Goal: Task Accomplishment & Management: Use online tool/utility

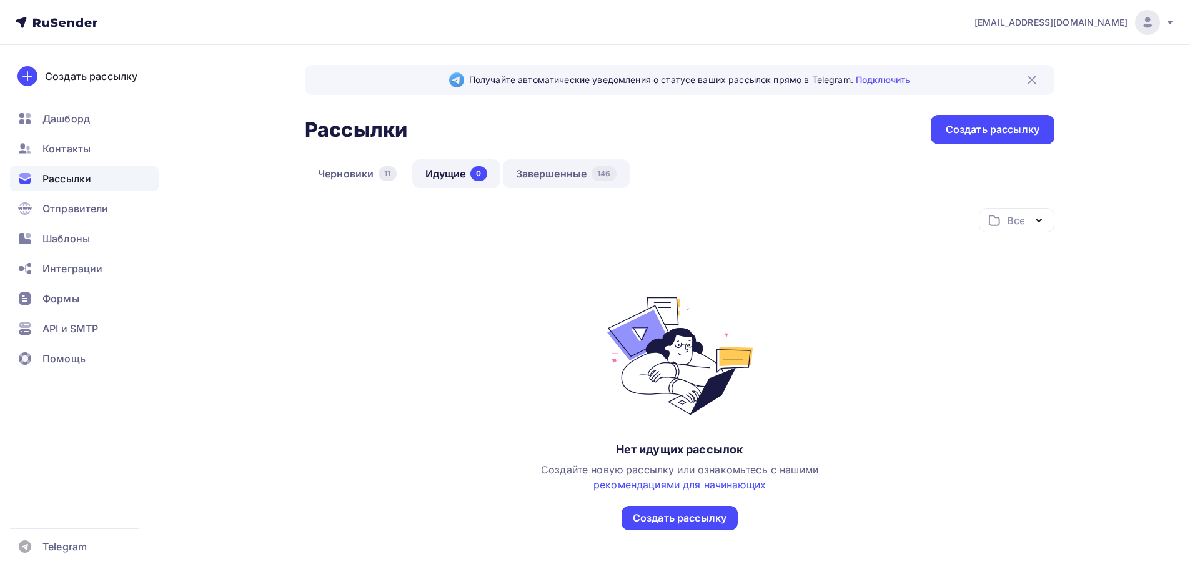
click at [535, 180] on link "Завершенные 146" at bounding box center [566, 173] width 127 height 29
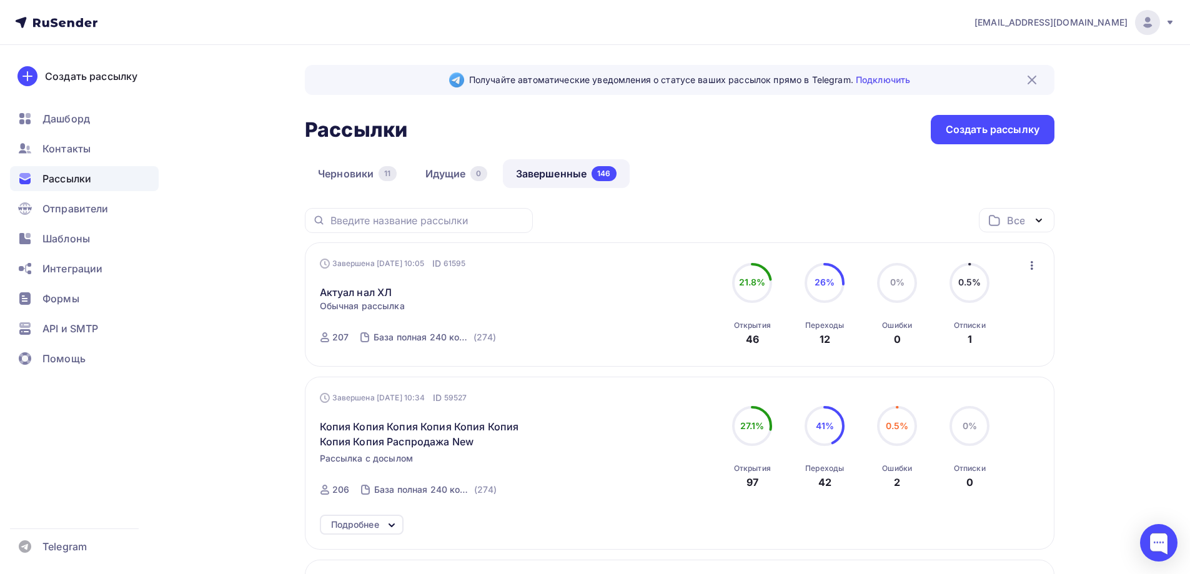
click at [1036, 262] on icon "button" at bounding box center [1031, 265] width 15 height 15
click at [974, 348] on div "Копировать в новую" at bounding box center [975, 347] width 128 height 15
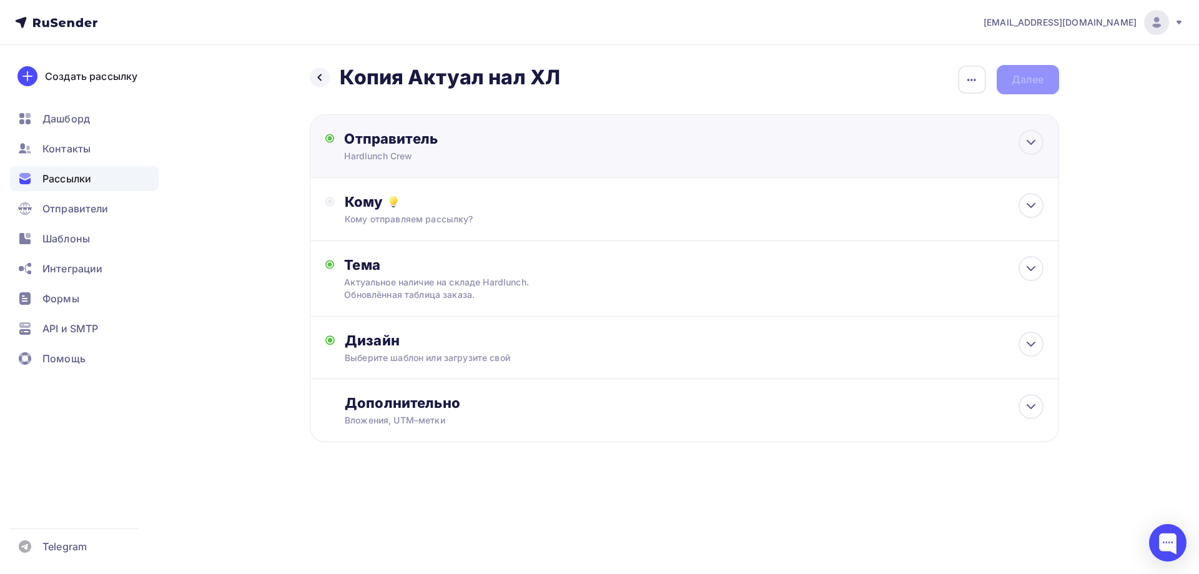
click at [480, 151] on div "Hardlunch Crew" at bounding box center [466, 156] width 244 height 12
type input "Hardlunch Crew"
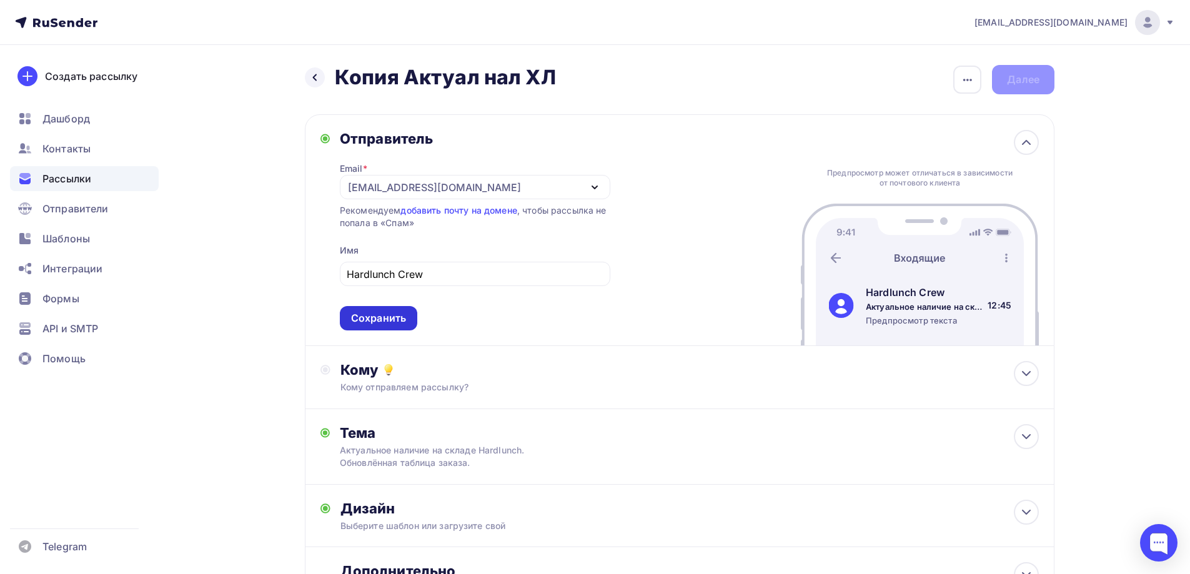
click at [379, 316] on div "Сохранить" at bounding box center [378, 318] width 55 height 14
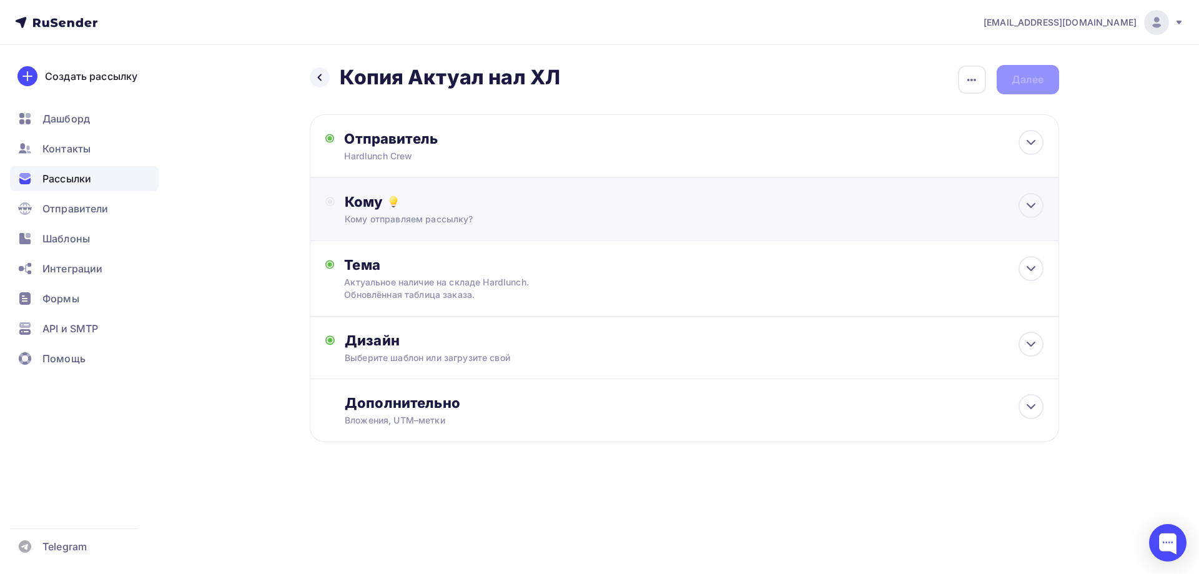
click at [405, 196] on div "Кому" at bounding box center [694, 201] width 698 height 17
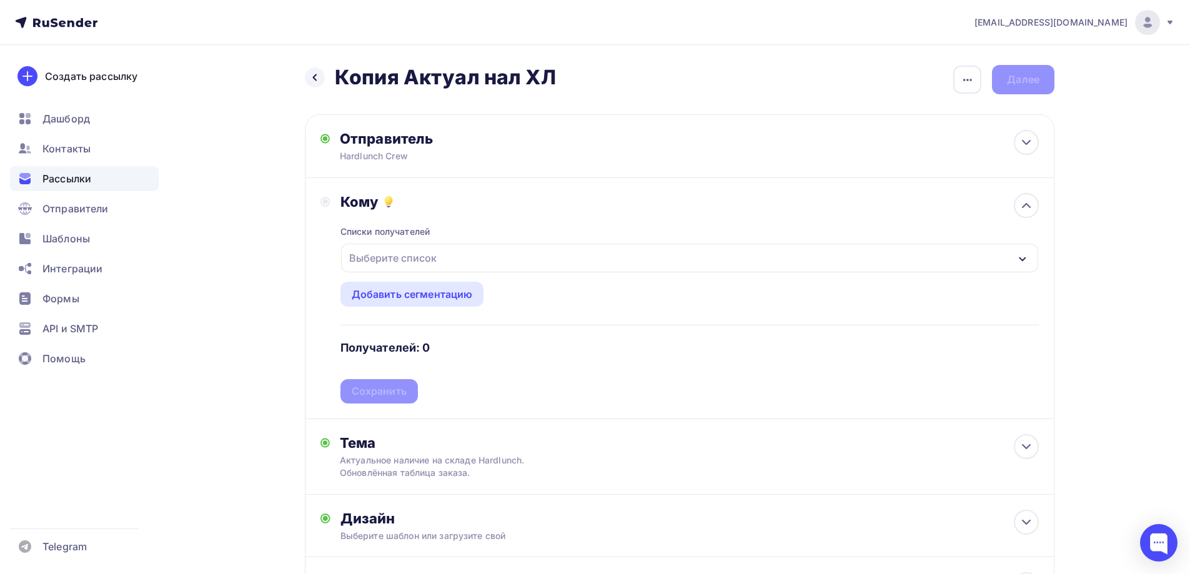
click at [402, 254] on div "Выберите список" at bounding box center [392, 258] width 97 height 22
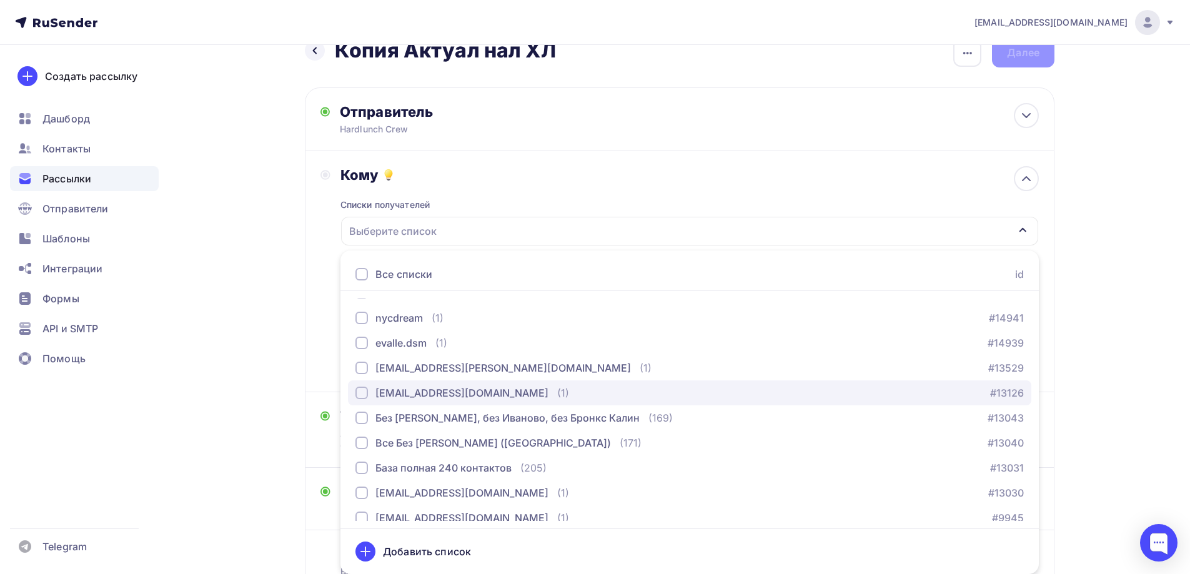
scroll to position [187, 0]
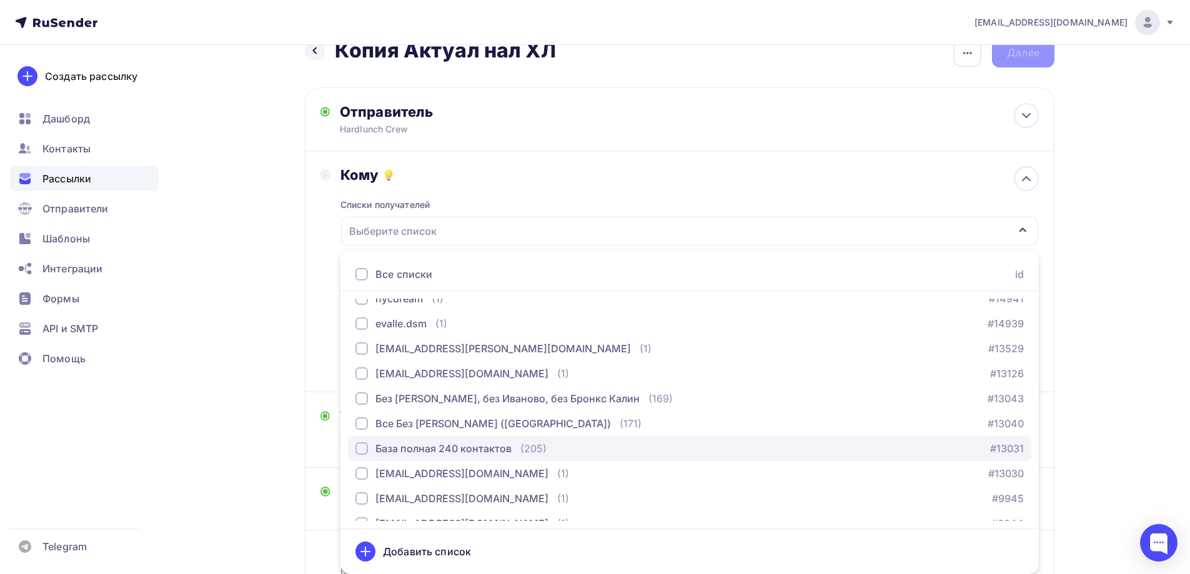
click at [451, 450] on div "База полная 240 контактов" at bounding box center [443, 448] width 136 height 15
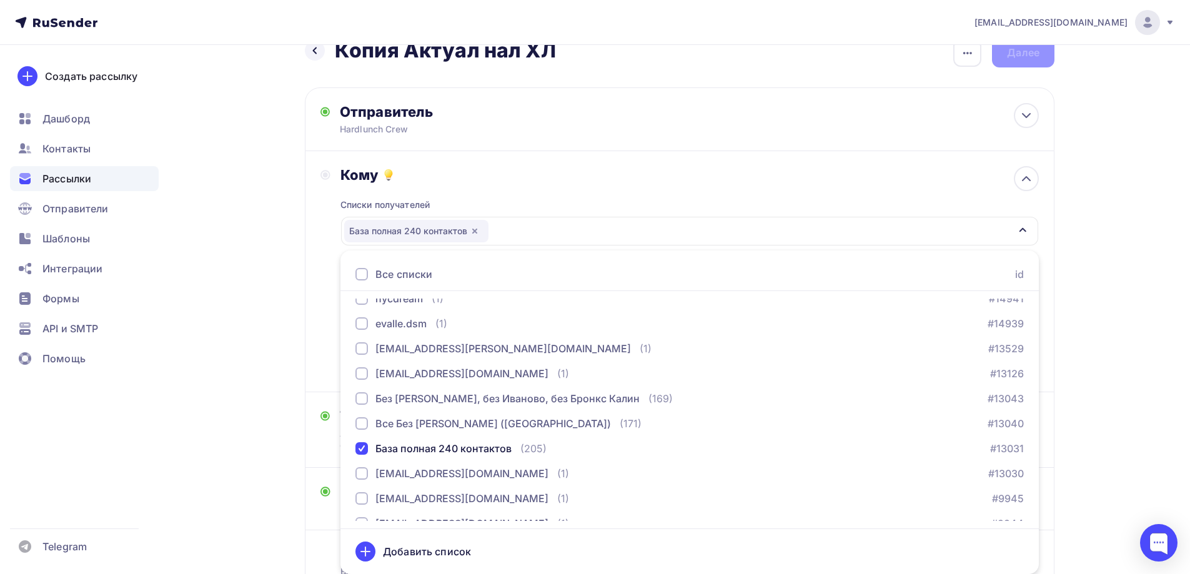
click at [279, 300] on div "Назад Копия Актуал нал ХЛ Копия Актуал нал ХЛ Закончить позже Переименовать рас…" at bounding box center [595, 346] width 1024 height 656
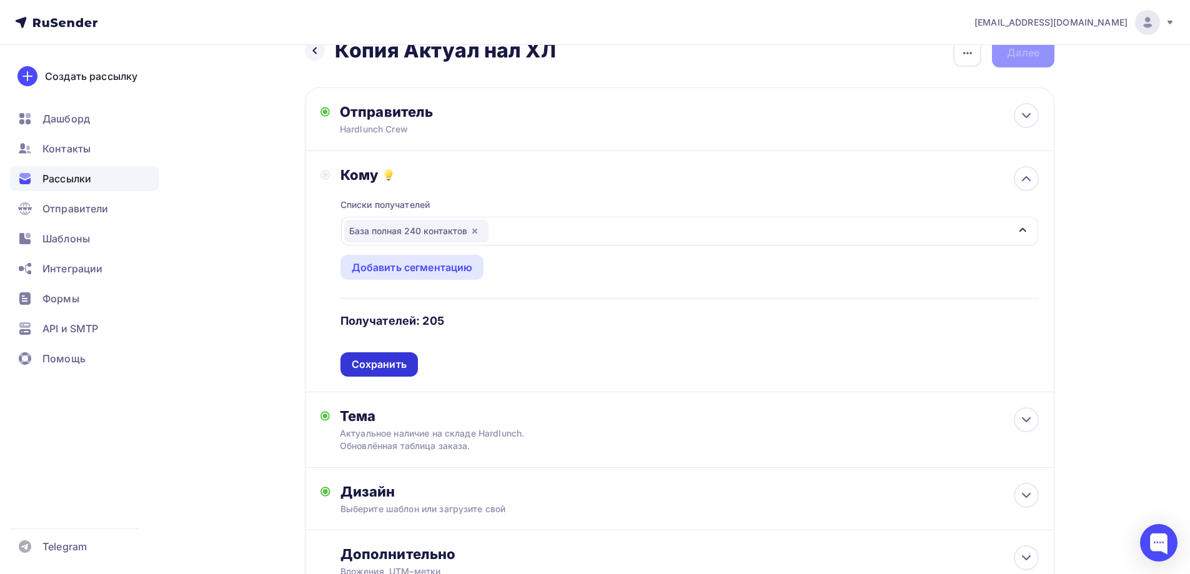
click at [383, 363] on div "Сохранить" at bounding box center [379, 364] width 55 height 14
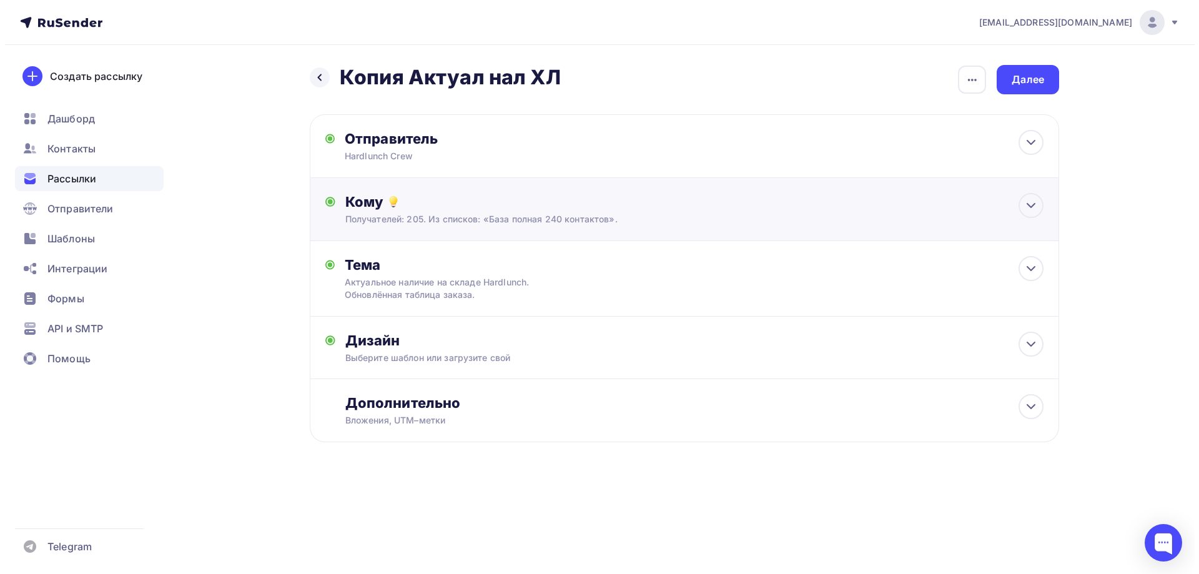
scroll to position [0, 0]
click at [396, 272] on div "Тема" at bounding box center [467, 264] width 247 height 17
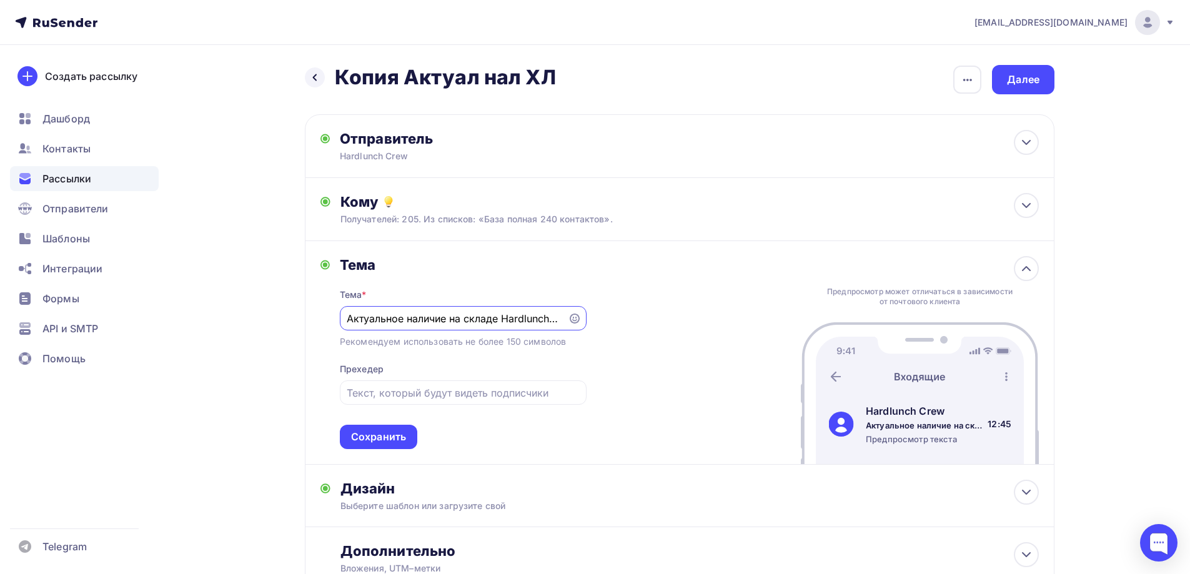
drag, startPoint x: 483, startPoint y: 319, endPoint x: 314, endPoint y: 318, distance: 169.9
click at [314, 318] on div "Тема Тема * Актуальное наличие на складе Hardlunch. Обновлённая таблица заказа.…" at bounding box center [679, 353] width 749 height 224
click at [373, 438] on div "Сохранить" at bounding box center [378, 437] width 55 height 14
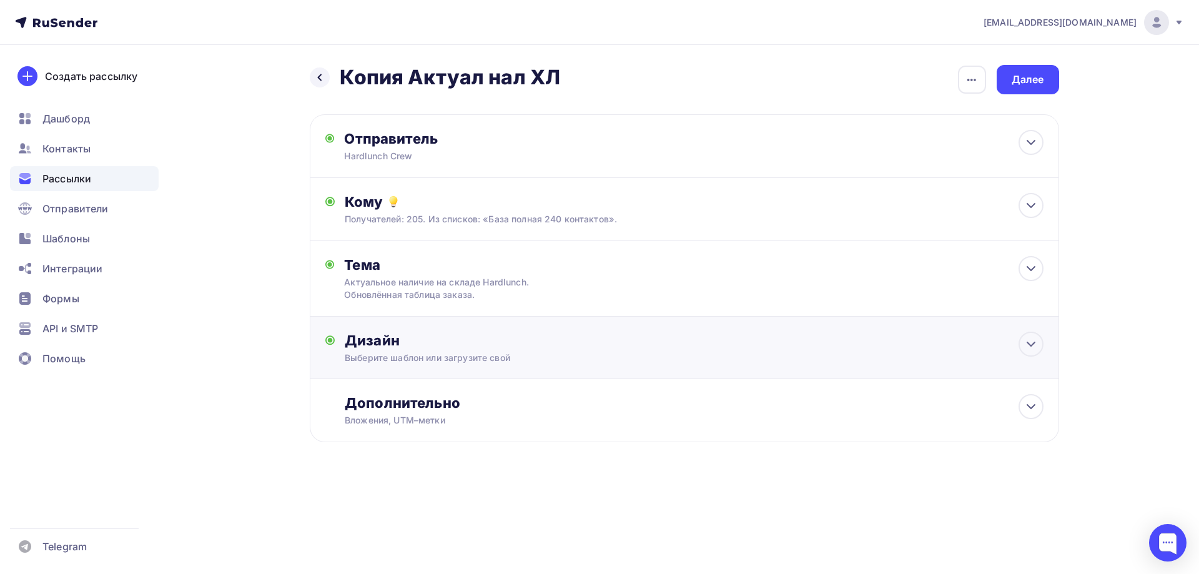
click at [382, 352] on div "Выберите шаблон или загрузите свой" at bounding box center [659, 358] width 629 height 12
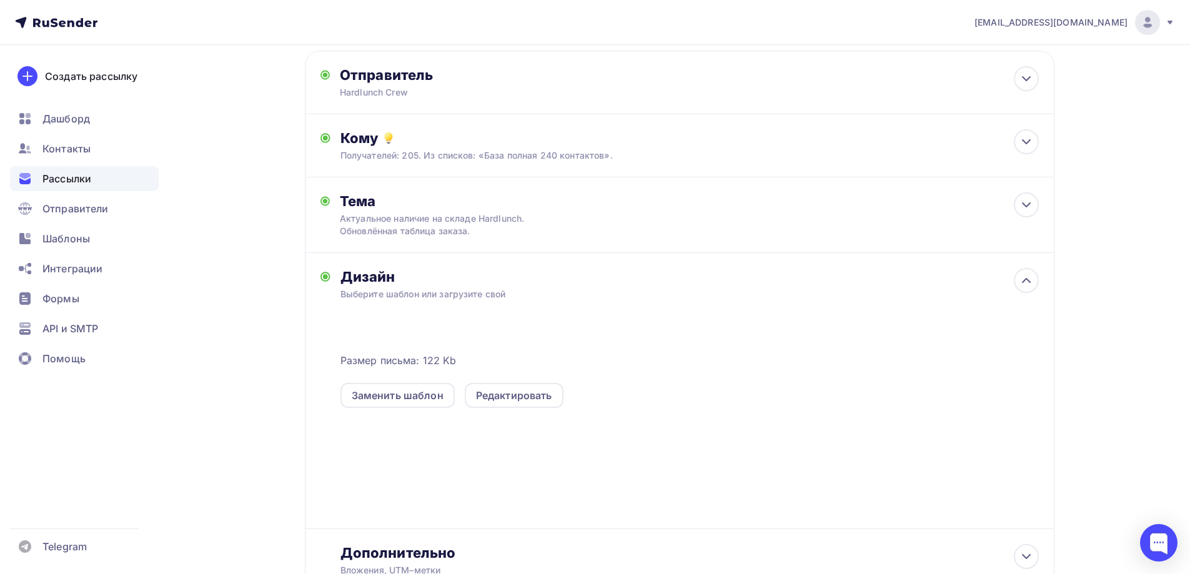
scroll to position [125, 0]
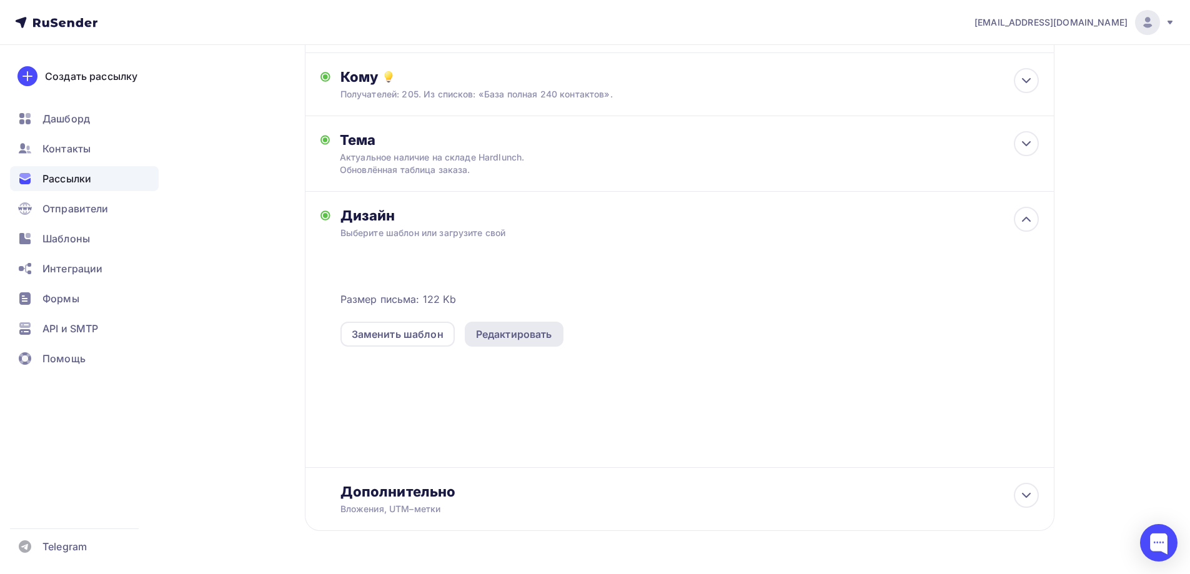
click at [517, 334] on div "Редактировать" at bounding box center [514, 334] width 76 height 15
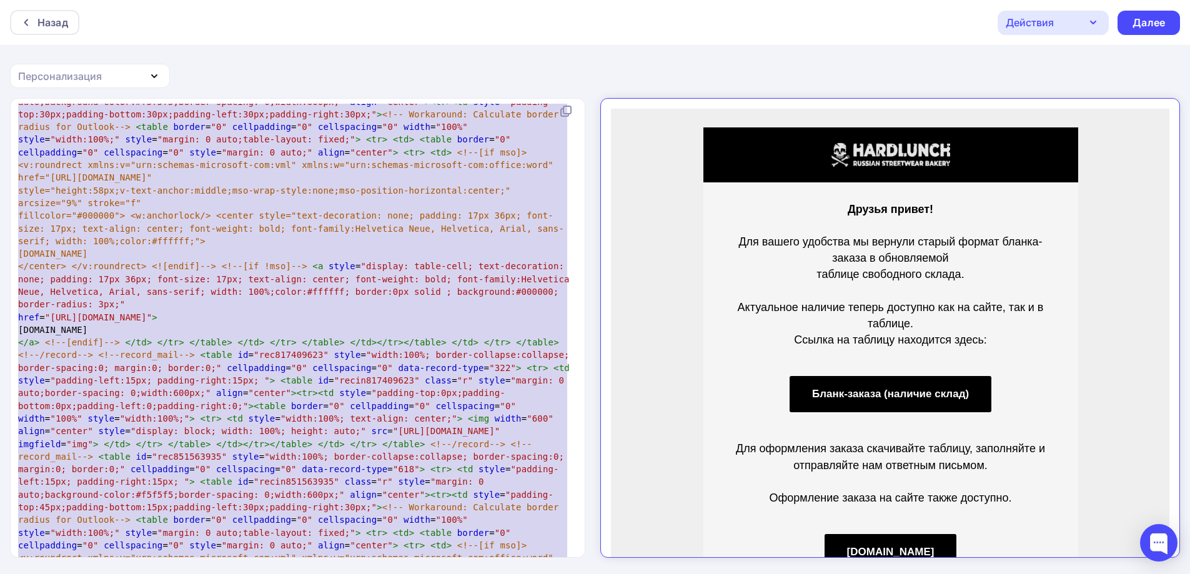
scroll to position [2266, 0]
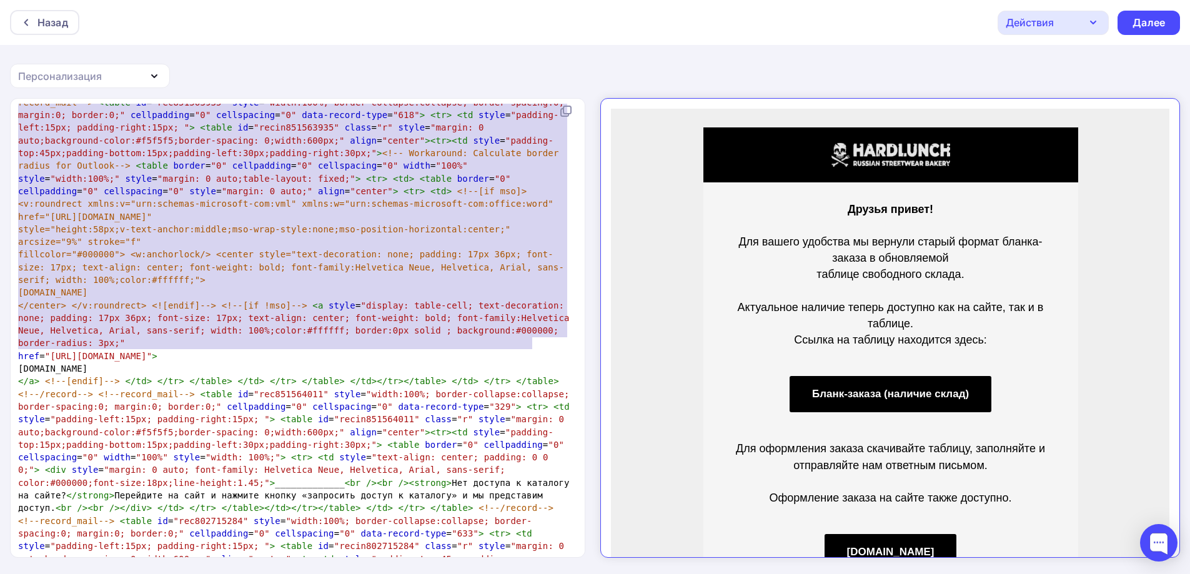
type textarea "<!LOREMIP dolo> <sita> <cons> <adip elitsed="doe-1" /> <temp inci-utlab="Etdolo…"
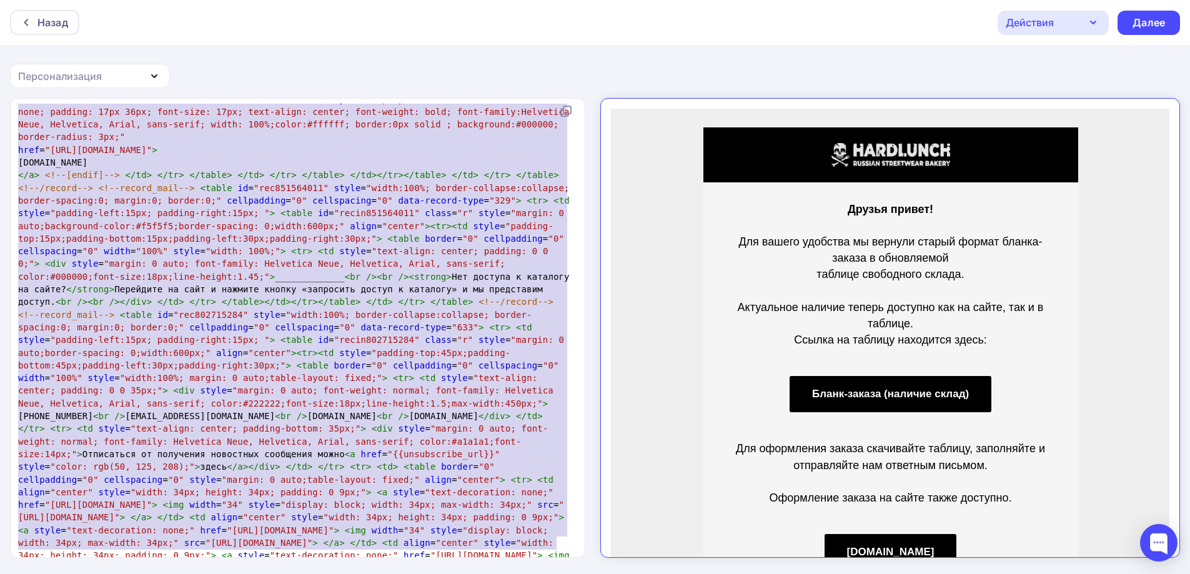
drag, startPoint x: 17, startPoint y: 112, endPoint x: 683, endPoint y: 598, distance: 825.1
click at [683, 573] on html "Назад Действия Отправить тестовое письмо Сохранить в Мои шаблоны Выйти без сохр…" at bounding box center [595, 287] width 1190 height 574
paste textarea
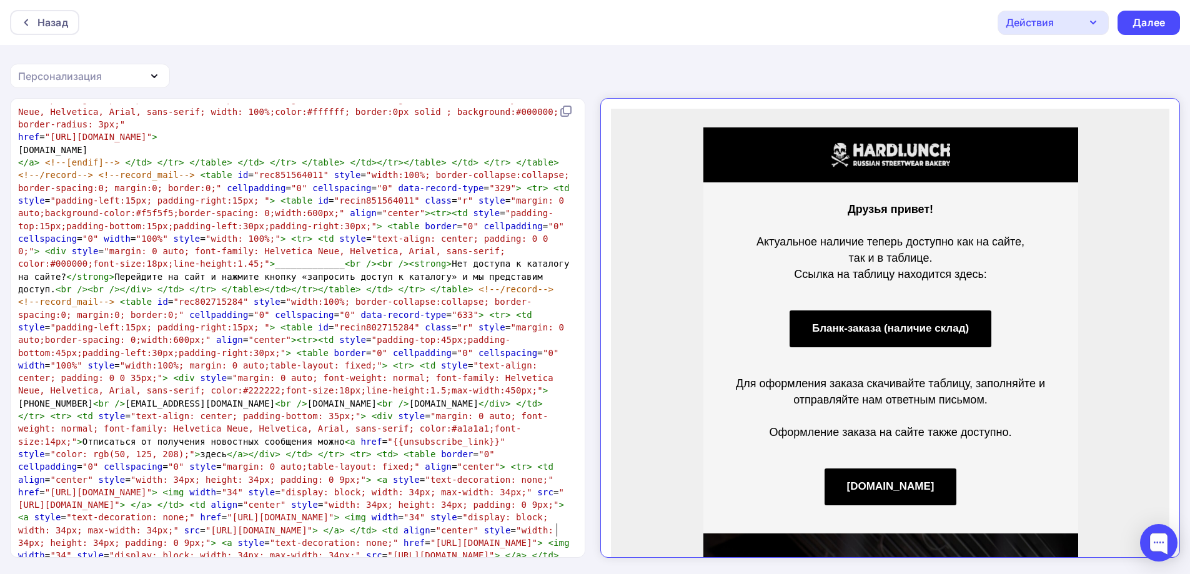
scroll to position [2459, 0]
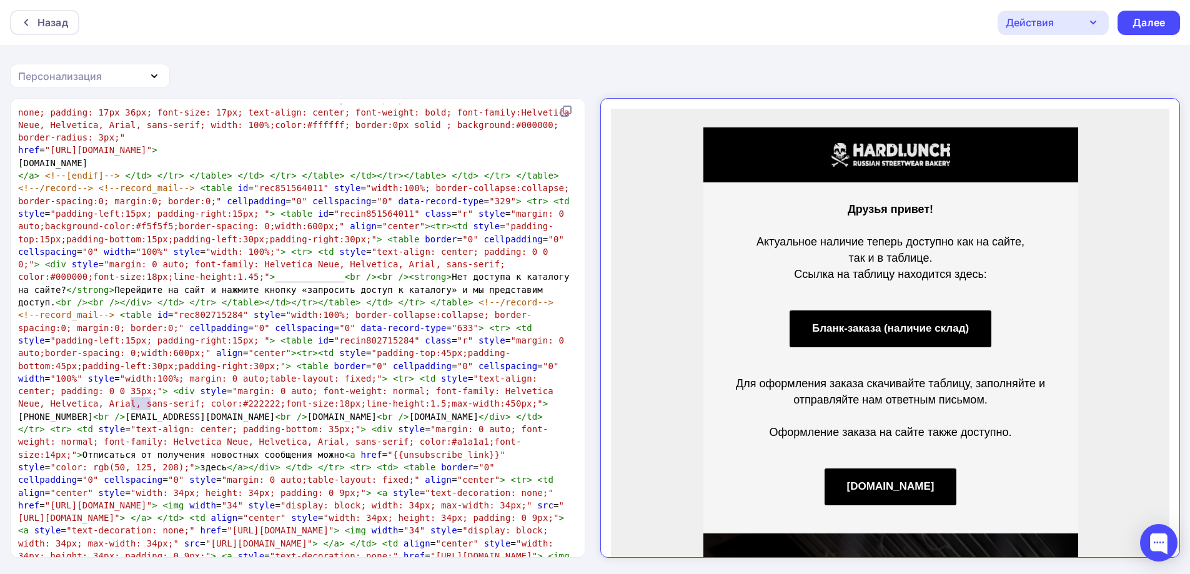
drag, startPoint x: 151, startPoint y: 403, endPoint x: 132, endPoint y: 405, distance: 18.8
click at [387, 450] on span ""{{unsubscribe_link}}"" at bounding box center [446, 455] width 118 height 10
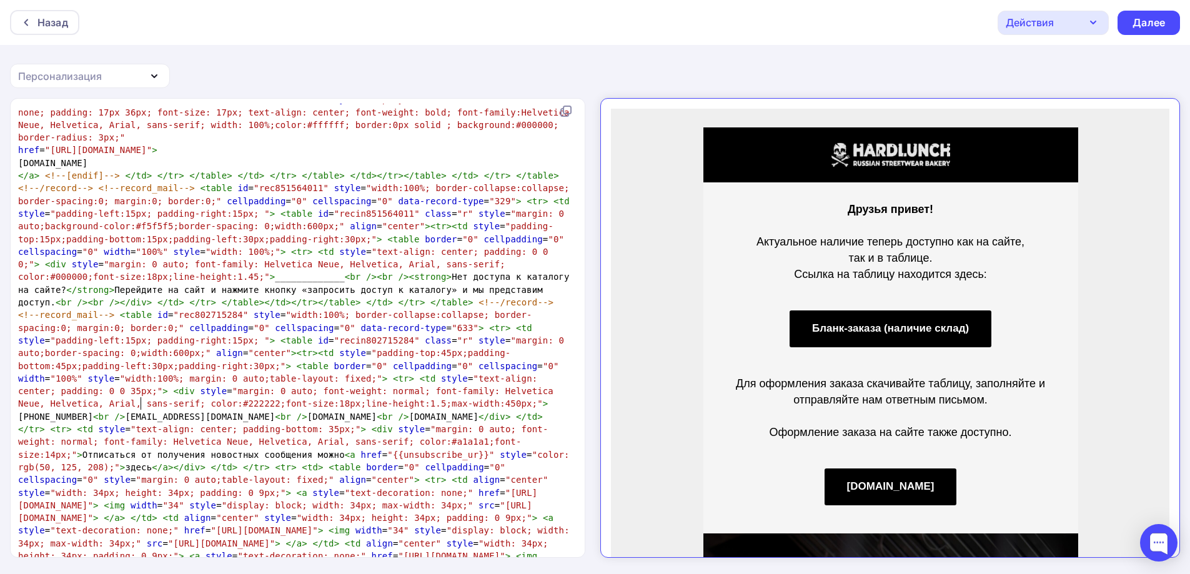
type textarea "urk"
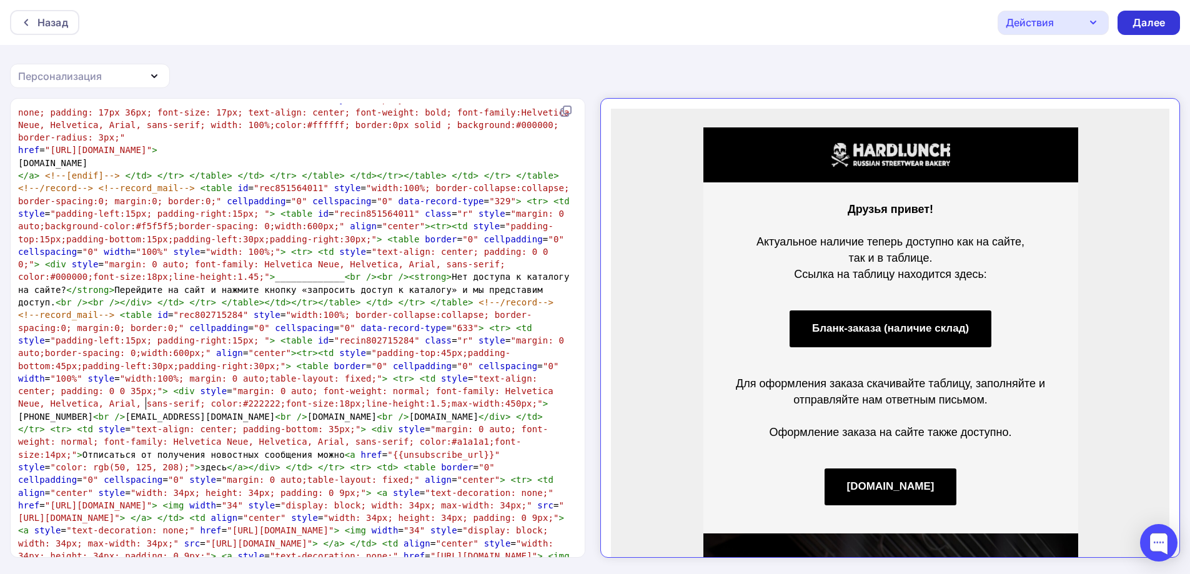
type textarea "l"
click at [1141, 18] on div "Далее" at bounding box center [1148, 23] width 32 height 14
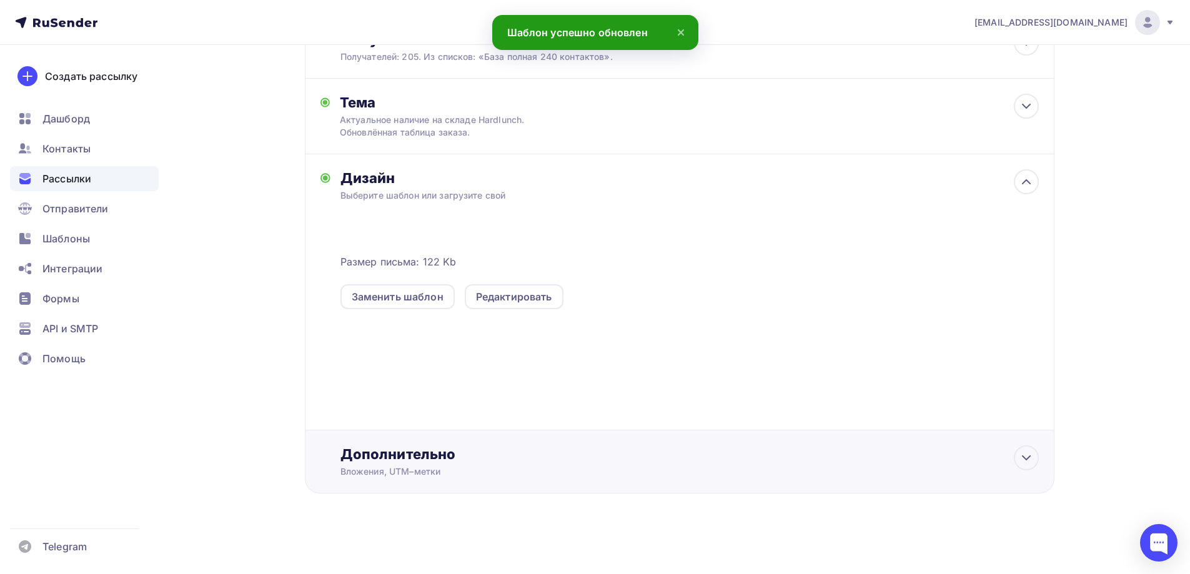
click at [470, 478] on div "Дополнительно Вложения, UTM–метки Вложения Добавить файл Максимальный суммарный…" at bounding box center [679, 461] width 749 height 63
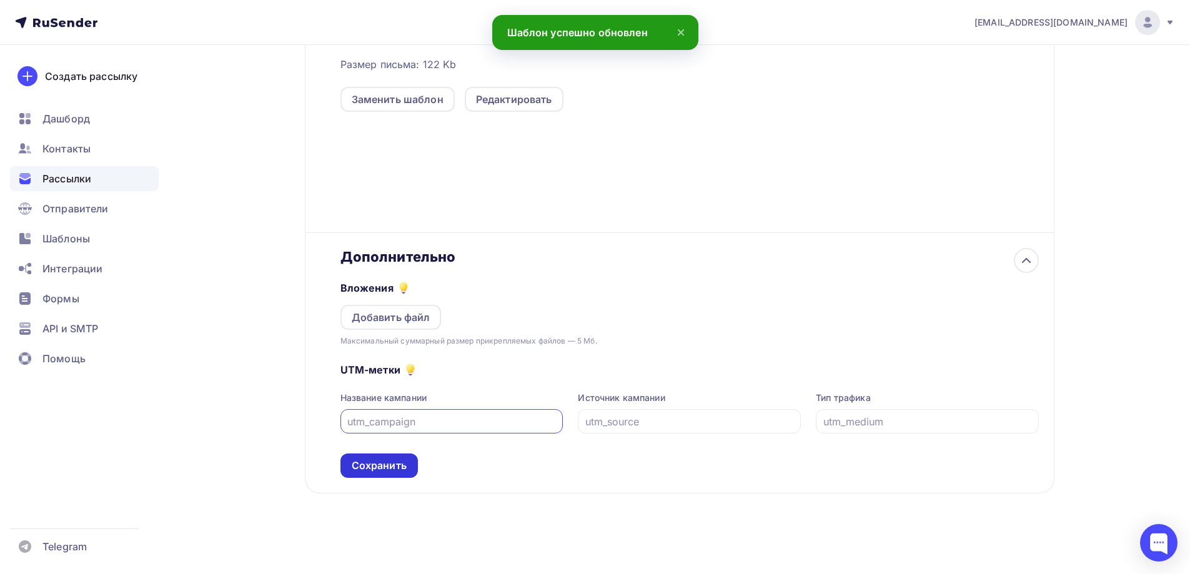
click at [379, 472] on div "Сохранить" at bounding box center [379, 465] width 55 height 14
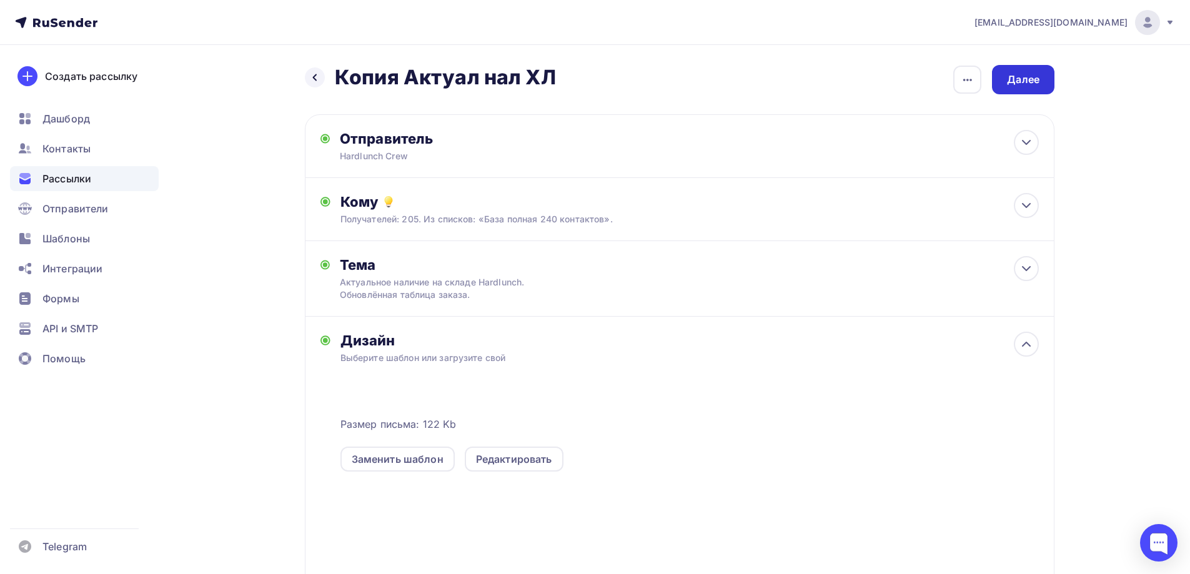
click at [1019, 79] on div "Далее" at bounding box center [1023, 79] width 32 height 14
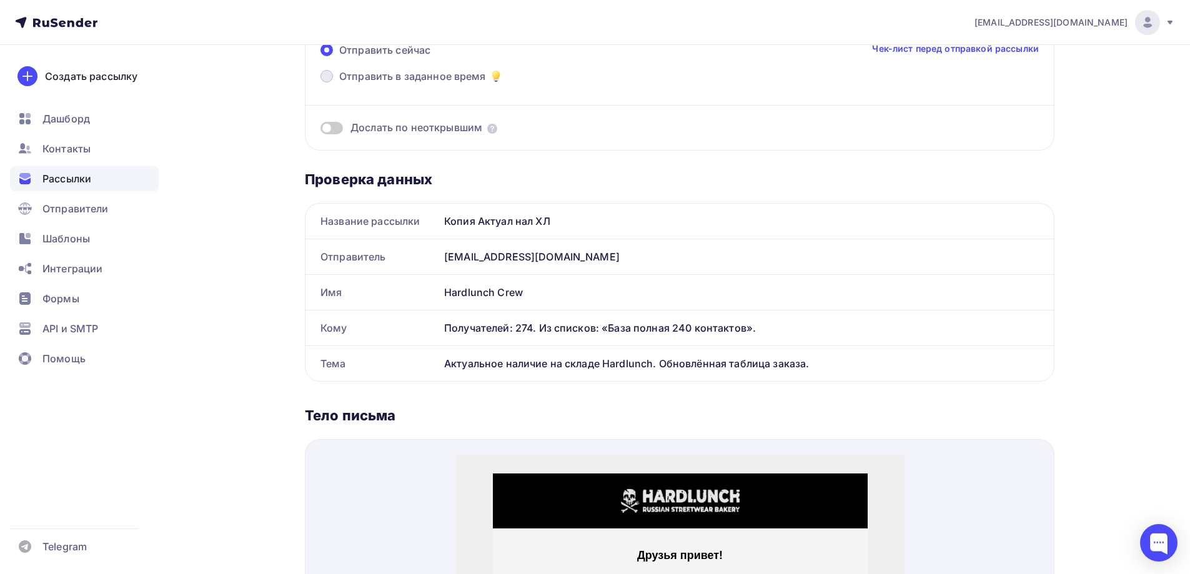
click at [402, 82] on span "Отправить в заданное время" at bounding box center [412, 76] width 147 height 15
click at [339, 84] on input "Отправить в заданное время" at bounding box center [339, 84] width 0 height 0
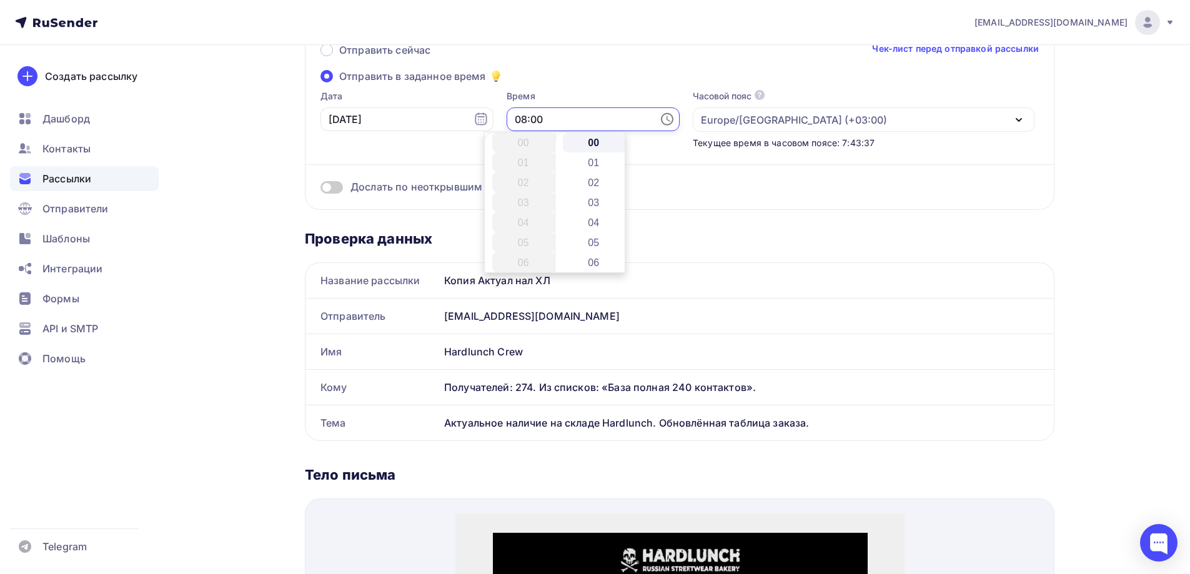
drag, startPoint x: 505, startPoint y: 122, endPoint x: 480, endPoint y: 128, distance: 25.0
click at [480, 128] on div "Дата [DATE] Время 08:00 Часовой пояс По умолчанию используется часовой пояс из …" at bounding box center [673, 119] width 723 height 59
click at [526, 161] on li "09" at bounding box center [524, 162] width 64 height 20
type input "09:00"
click at [636, 66] on div "Отправить сейчас Чек-лист перед отправкой рассылки" at bounding box center [679, 55] width 718 height 26
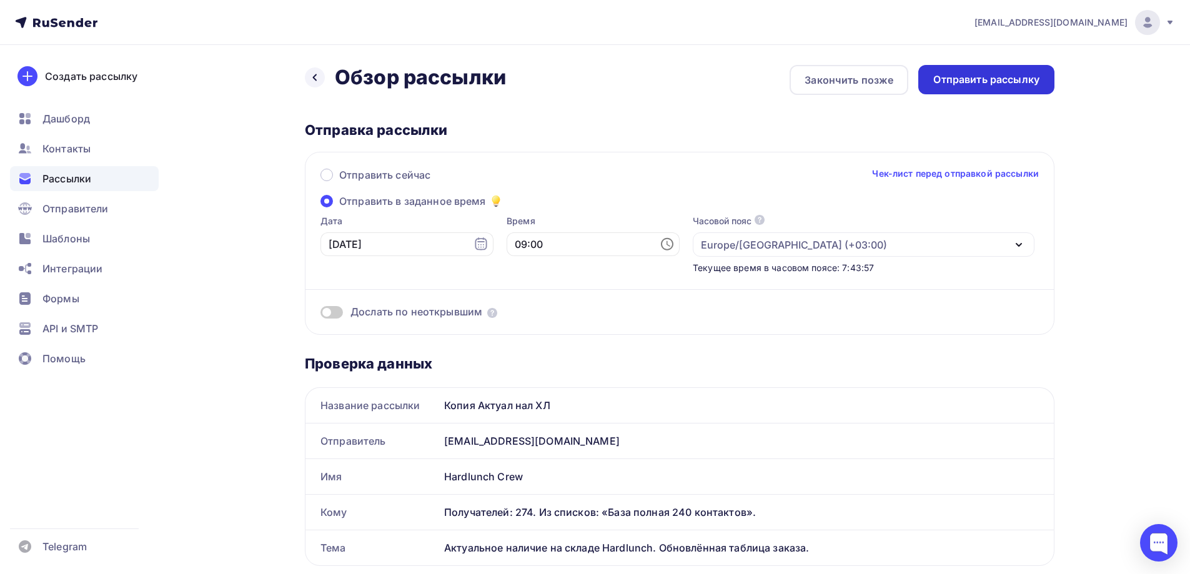
click at [1019, 83] on div "Отправить рассылку" at bounding box center [986, 79] width 106 height 14
